Goal: Task Accomplishment & Management: Use online tool/utility

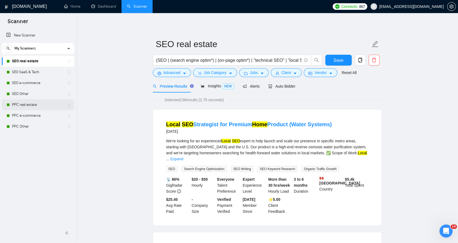
click at [33, 103] on link "PPC real estate" at bounding box center [38, 104] width 52 height 11
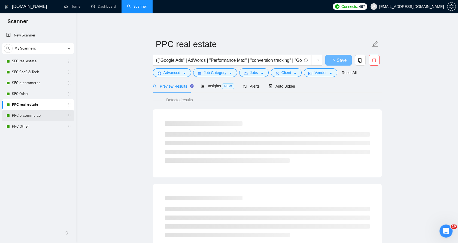
click at [35, 115] on link "PPC e-commerce" at bounding box center [38, 115] width 52 height 11
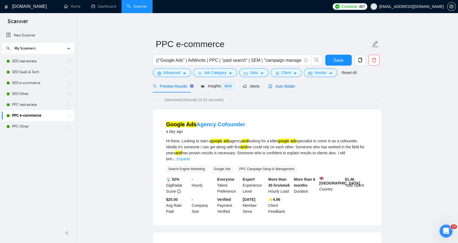
click at [286, 84] on span "Auto Bidder" at bounding box center [281, 86] width 27 height 4
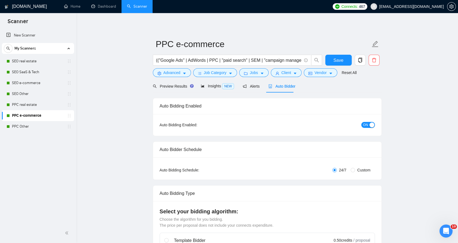
checkbox input "true"
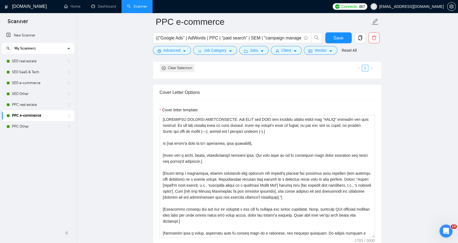
scroll to position [635, 0]
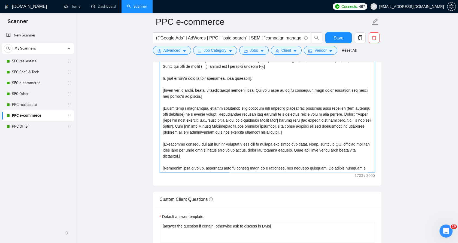
click at [206, 86] on textarea "Cover letter template:" at bounding box center [267, 111] width 215 height 123
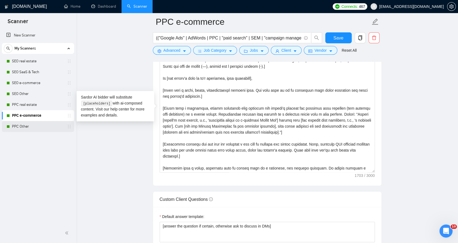
click at [31, 121] on link "PPC Other" at bounding box center [38, 126] width 52 height 11
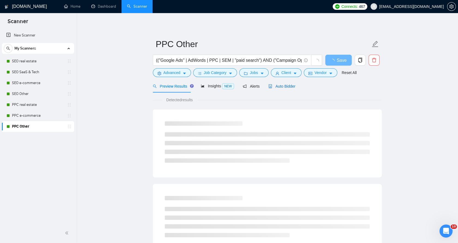
click at [280, 84] on span "Auto Bidder" at bounding box center [281, 86] width 27 height 4
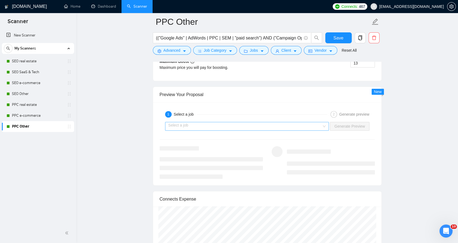
scroll to position [1035, 0]
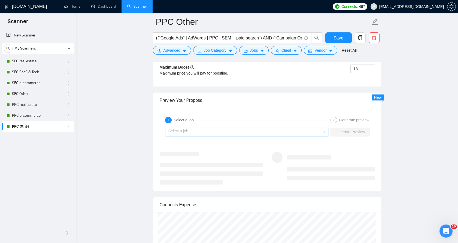
click at [210, 128] on input "search" at bounding box center [245, 132] width 154 height 8
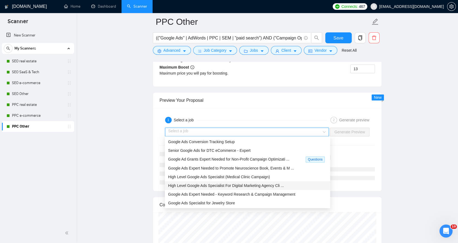
click at [212, 187] on span "High Level Google Ads Specialist For Digital Marketing Agency Cli ..." at bounding box center [226, 185] width 116 height 4
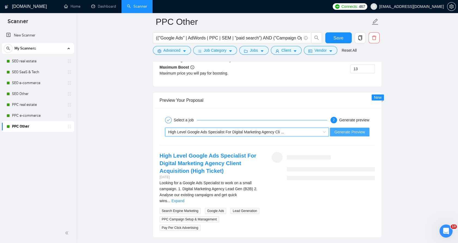
click at [349, 130] on span "Generate Preview" at bounding box center [349, 132] width 30 height 6
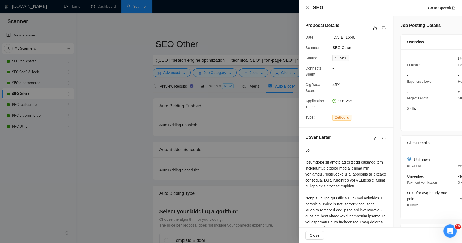
scroll to position [91, 0]
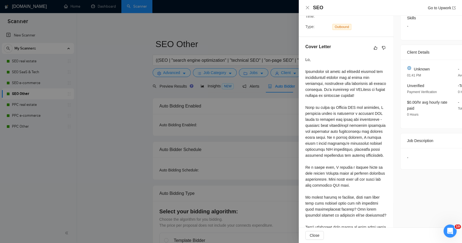
drag, startPoint x: 412, startPoint y: 143, endPoint x: 410, endPoint y: 147, distance: 3.9
click at [412, 143] on div "Job Description" at bounding box center [453, 140] width 93 height 15
drag, startPoint x: 409, startPoint y: 155, endPoint x: 403, endPoint y: 139, distance: 17.7
click at [403, 139] on div "Job Description -" at bounding box center [453, 151] width 107 height 36
drag, startPoint x: 403, startPoint y: 139, endPoint x: 415, endPoint y: 146, distance: 13.3
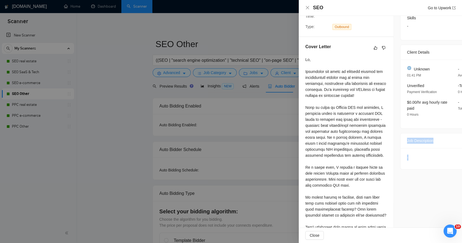
click at [415, 146] on div "Job Description" at bounding box center [453, 140] width 93 height 15
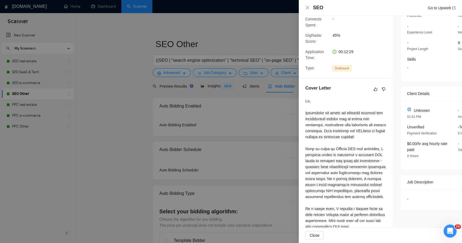
scroll to position [0, 0]
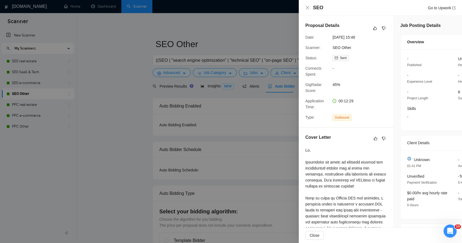
click at [403, 125] on div "- Published Unspecified Hourly Rate - Experience Level - Hourly - Project Lengt…" at bounding box center [454, 89] width 106 height 81
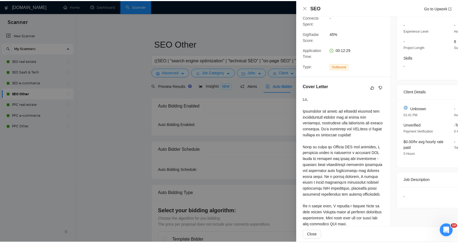
scroll to position [60, 0]
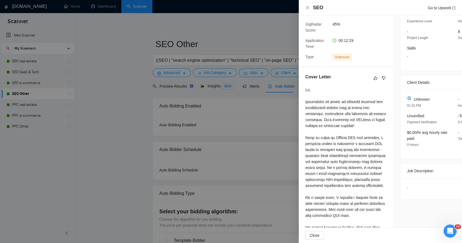
drag, startPoint x: 323, startPoint y: 116, endPoint x: 239, endPoint y: 88, distance: 89.1
click at [239, 88] on div at bounding box center [231, 121] width 462 height 243
